Goal: Find specific page/section: Find specific page/section

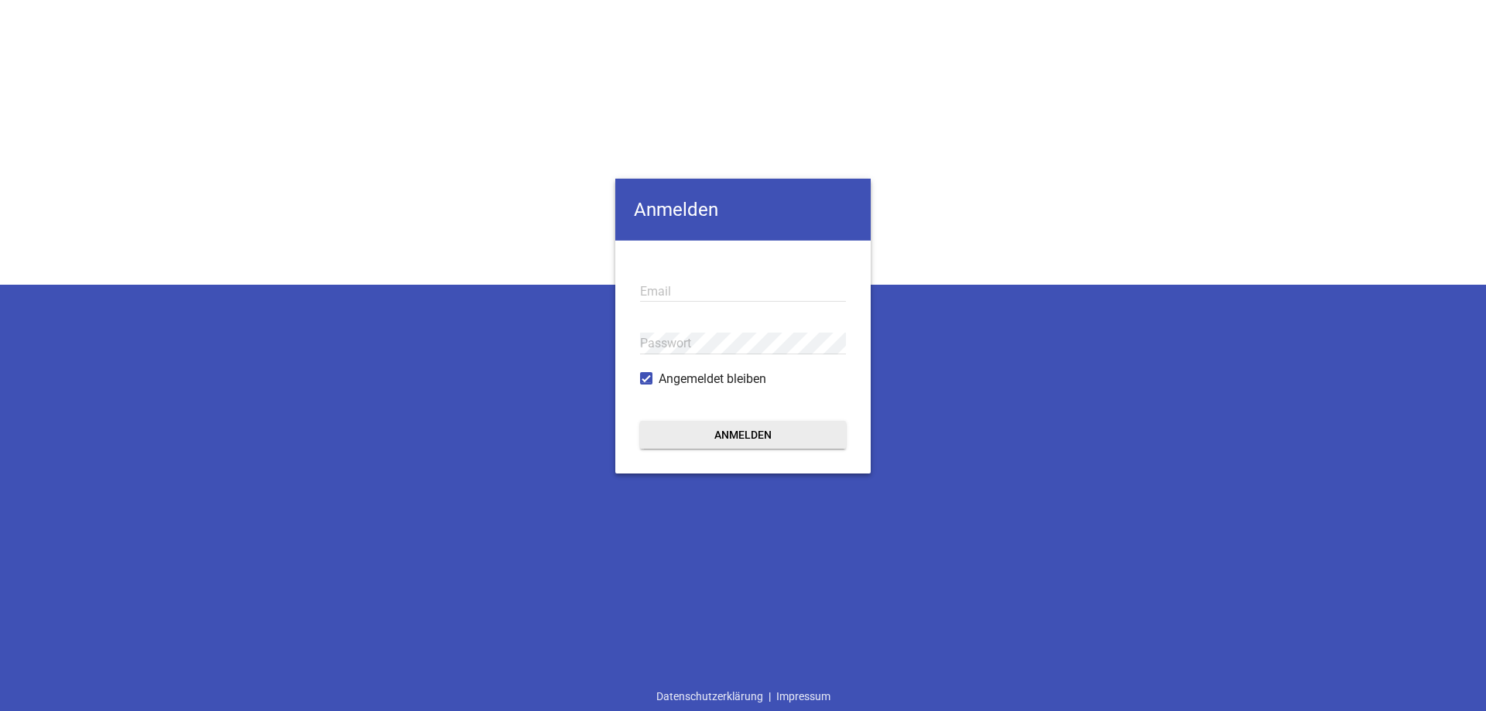
type input "[EMAIL_ADDRESS][DOMAIN_NAME]"
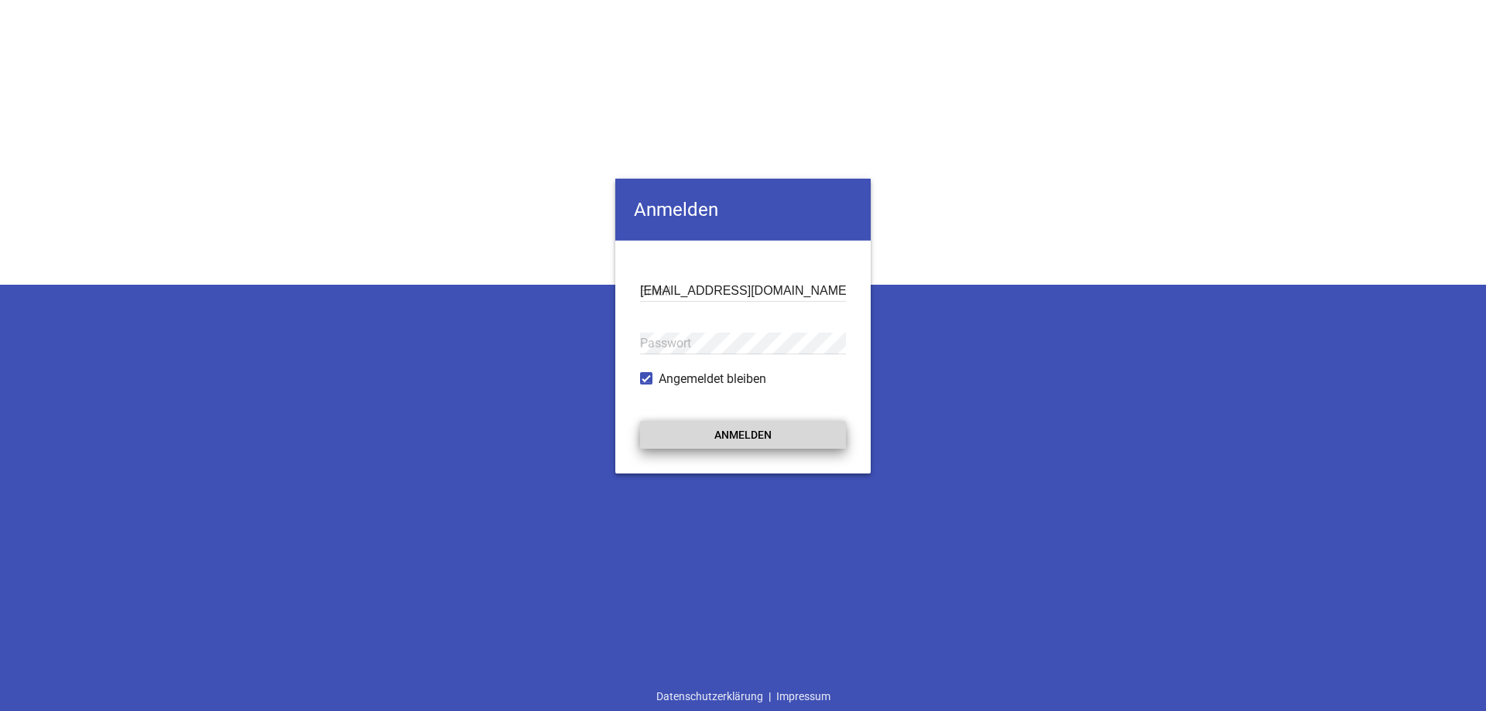
click at [766, 438] on button "Anmelden" at bounding box center [743, 435] width 206 height 28
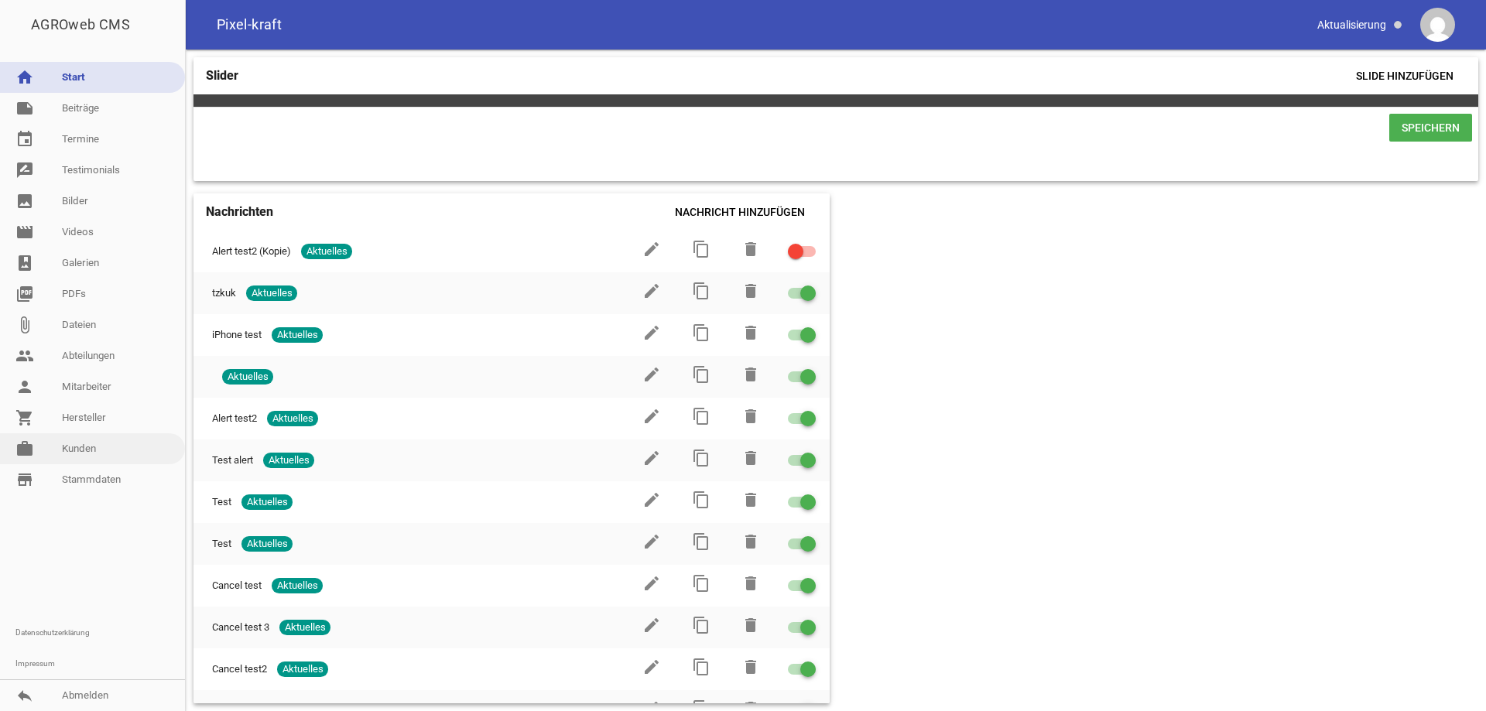
click at [114, 444] on link "work [PERSON_NAME]" at bounding box center [92, 449] width 185 height 31
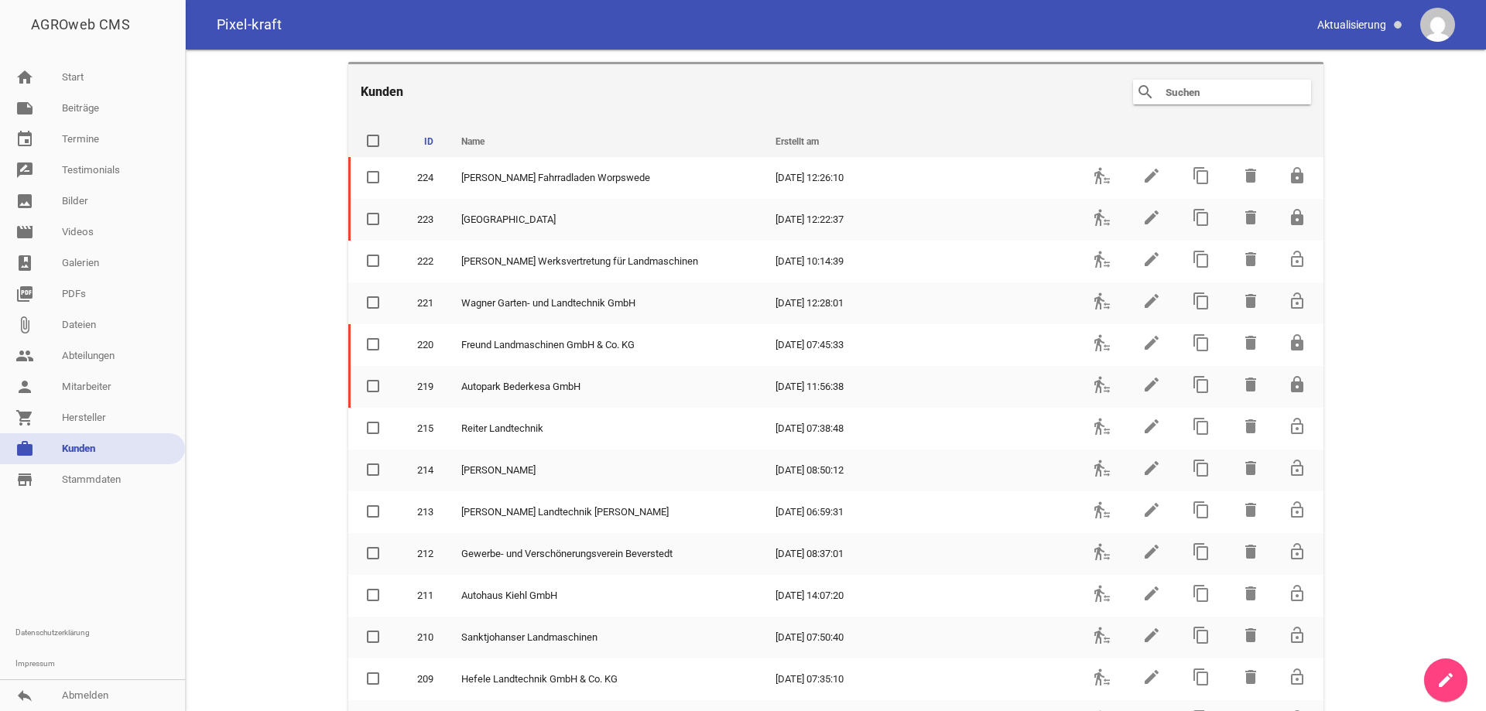
click at [1192, 92] on input "text" at bounding box center [1226, 92] width 124 height 19
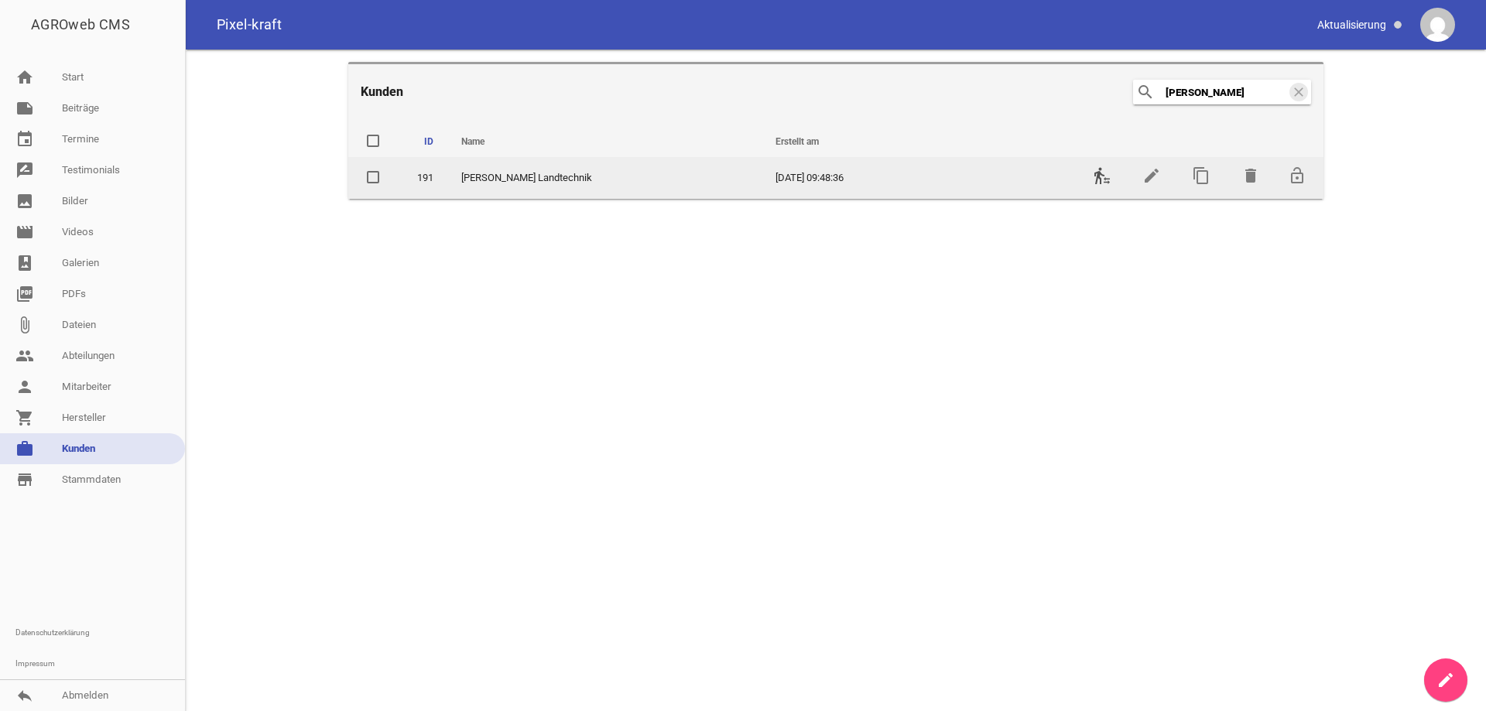
type input "[PERSON_NAME]"
click at [1101, 180] on icon "transfer_within_a_station" at bounding box center [1102, 175] width 19 height 19
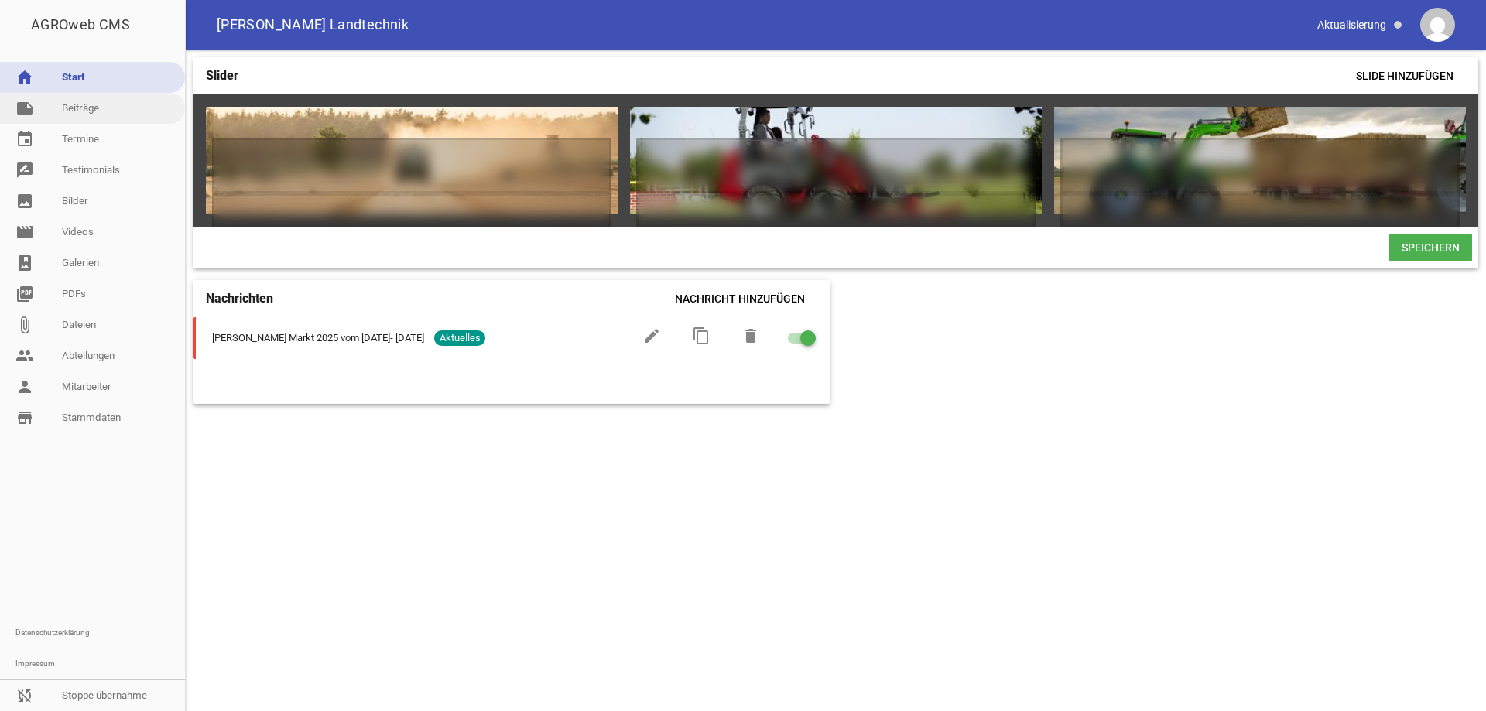
click at [91, 110] on link "note Beiträge" at bounding box center [92, 108] width 185 height 31
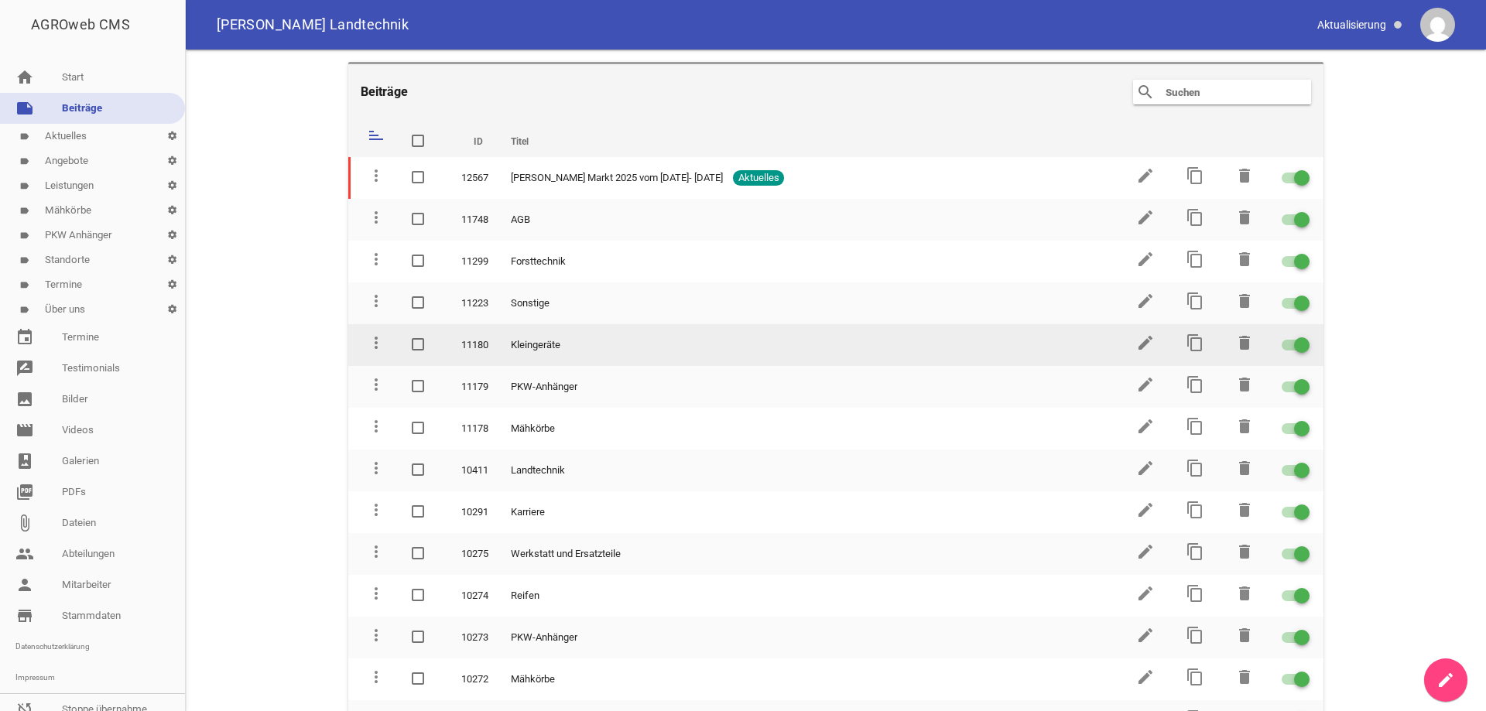
scroll to position [198, 0]
